Goal: Information Seeking & Learning: Learn about a topic

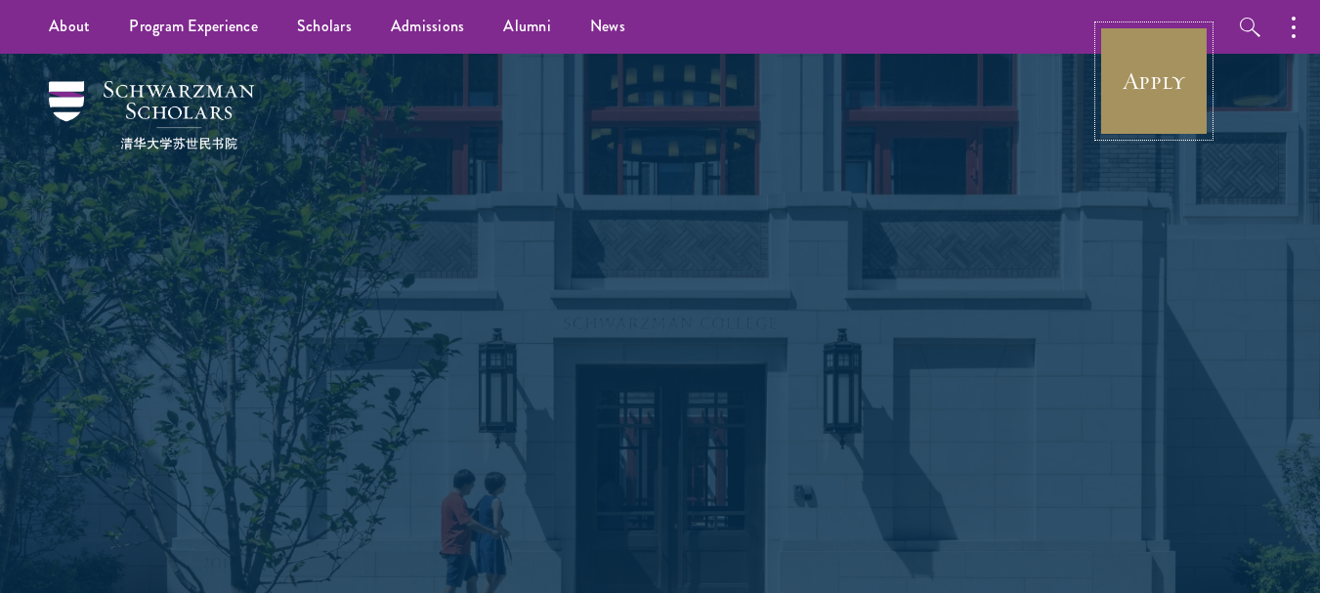
click at [1147, 100] on link "Apply" at bounding box center [1153, 80] width 109 height 109
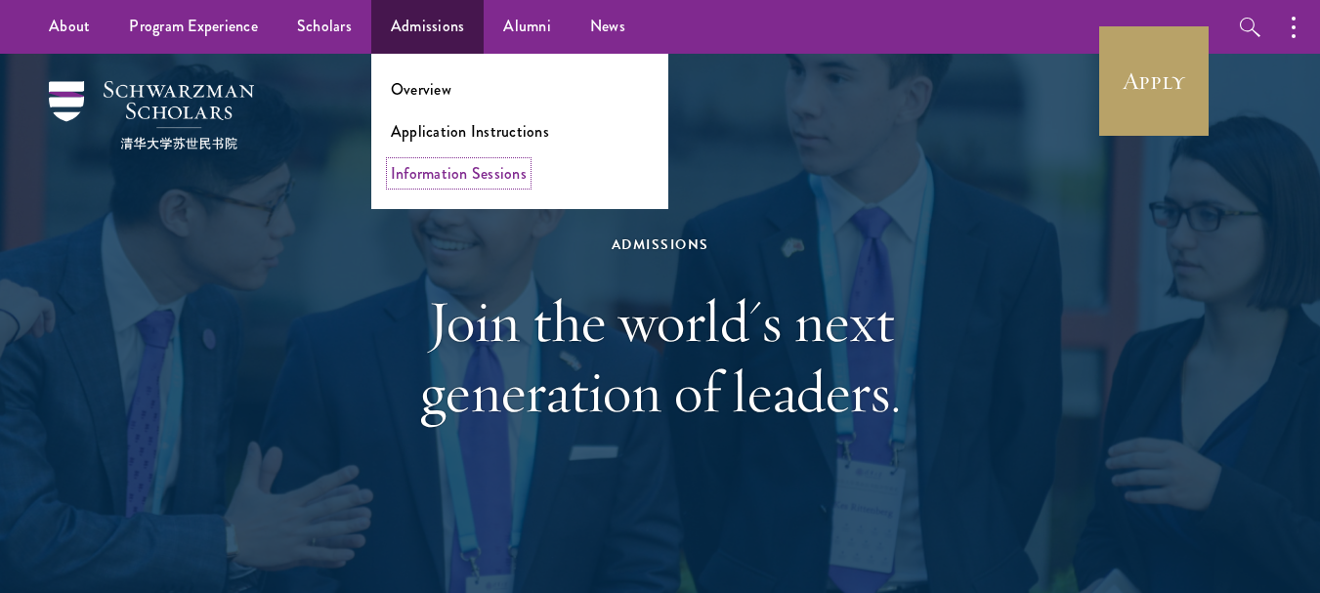
click at [487, 167] on link "Information Sessions" at bounding box center [459, 173] width 136 height 22
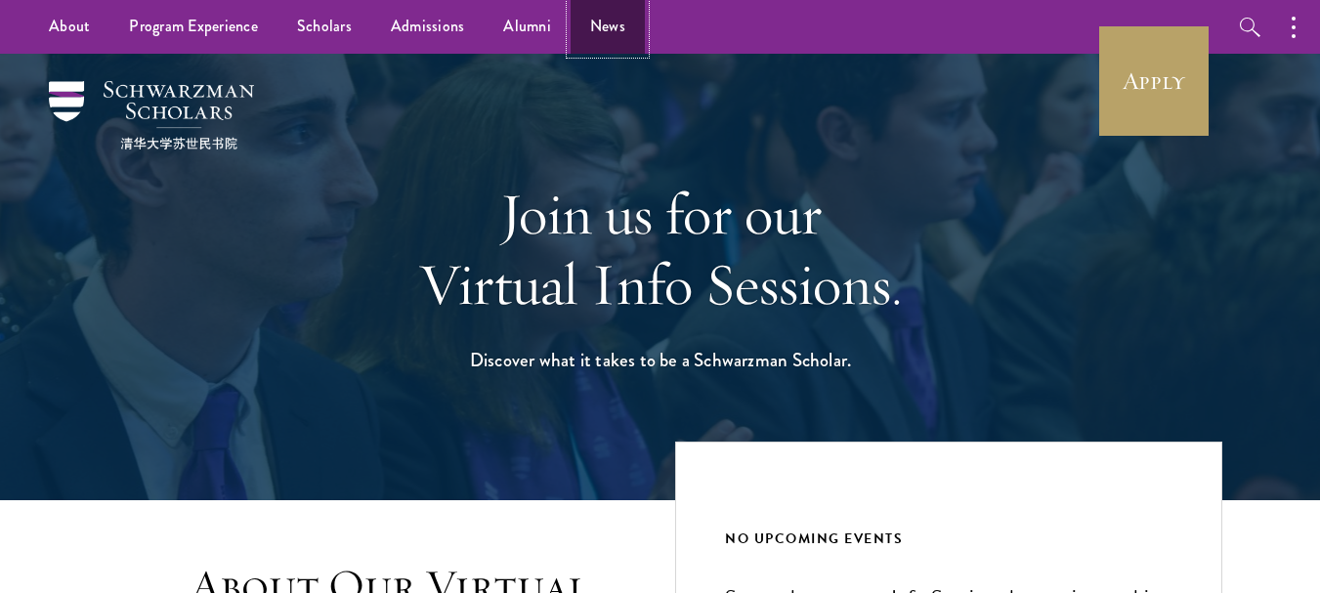
click at [600, 21] on link "News" at bounding box center [608, 27] width 74 height 54
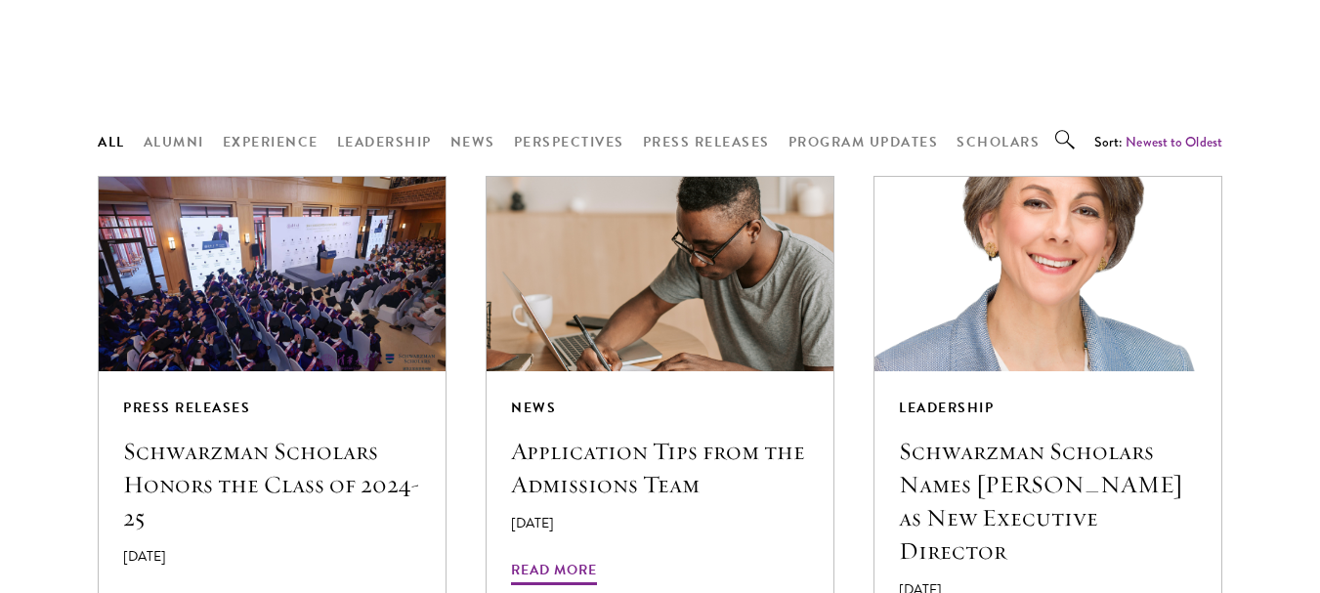
scroll to position [1689, 0]
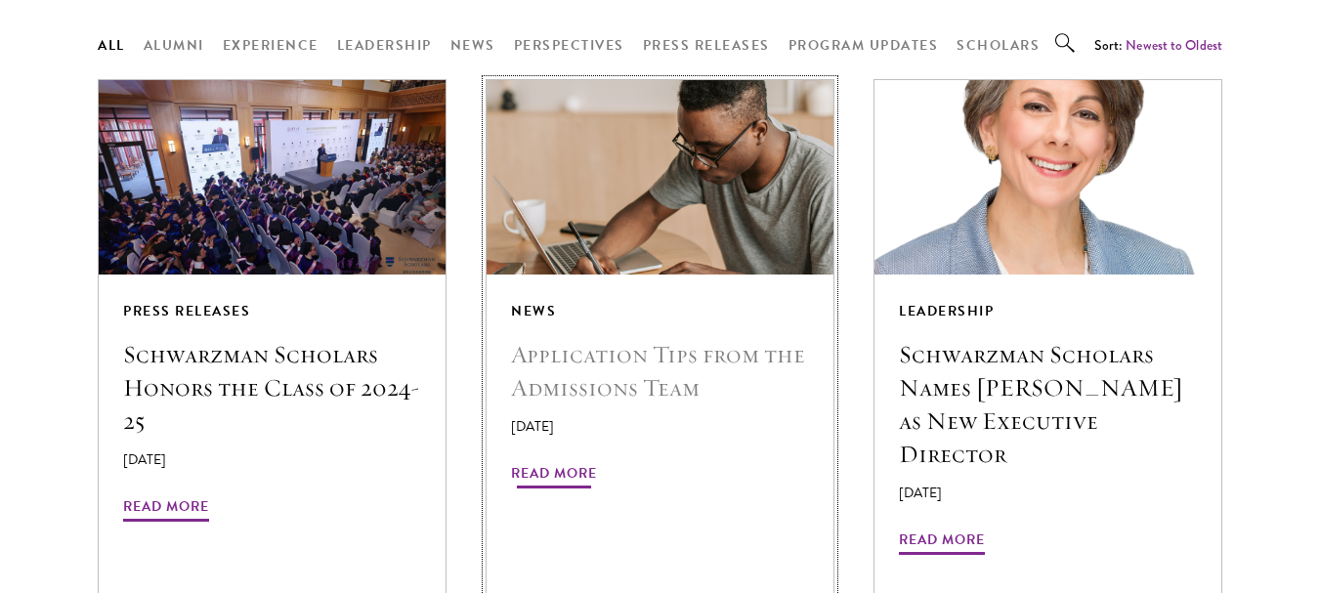
click at [673, 170] on img at bounding box center [660, 176] width 368 height 207
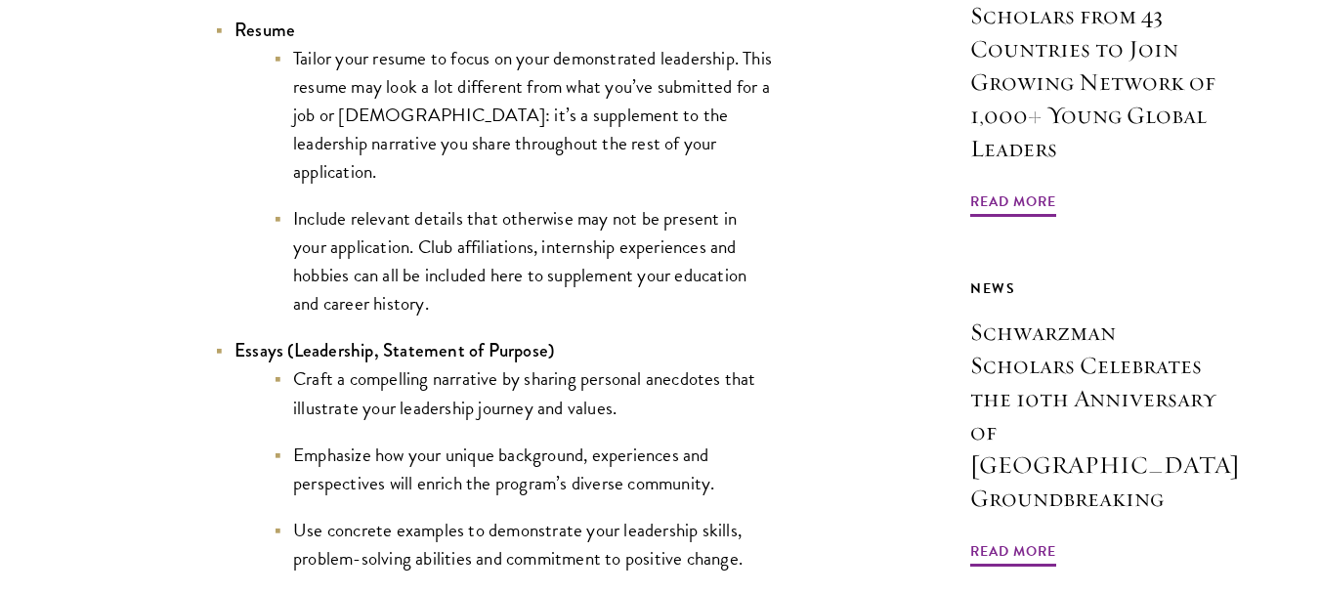
scroll to position [1854, 0]
